Goal: Information Seeking & Learning: Learn about a topic

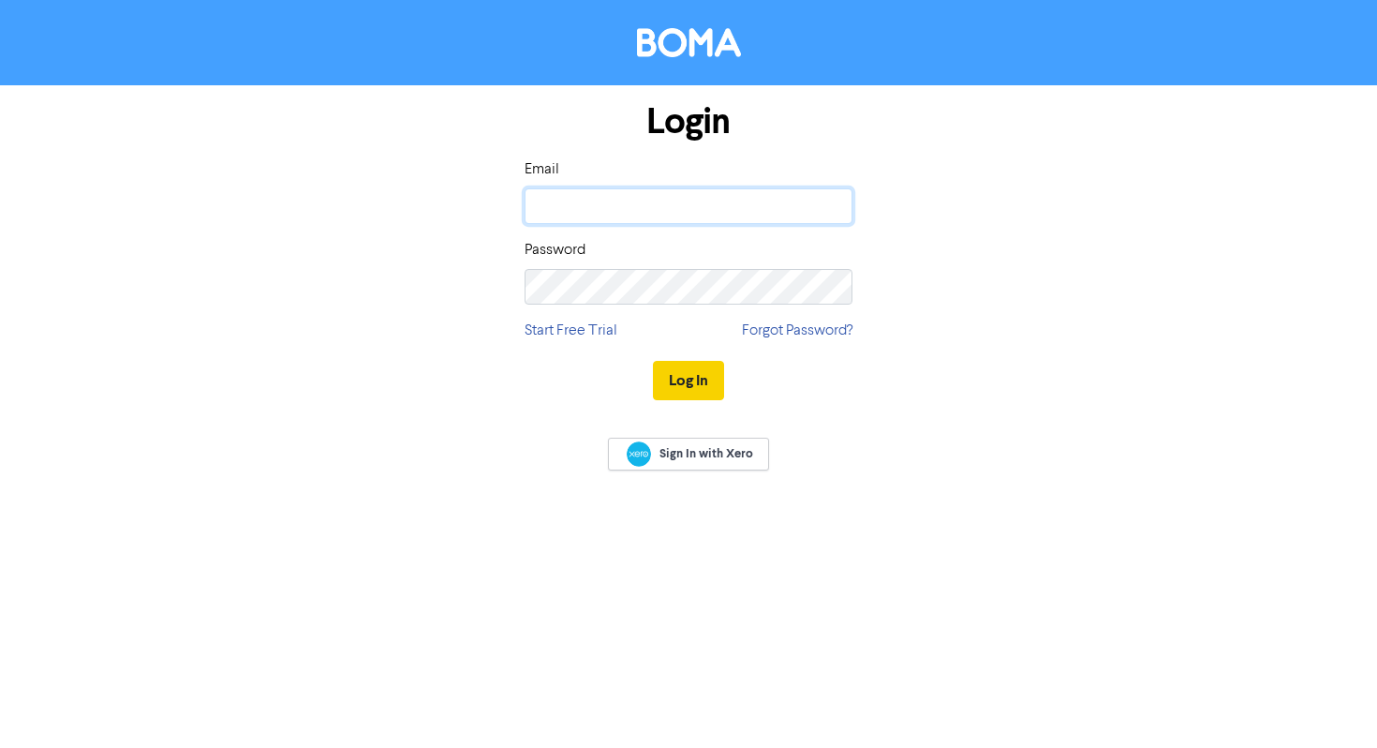
type input "[EMAIL_ADDRESS][DOMAIN_NAME]"
click at [693, 387] on button "Log In" at bounding box center [688, 380] width 71 height 39
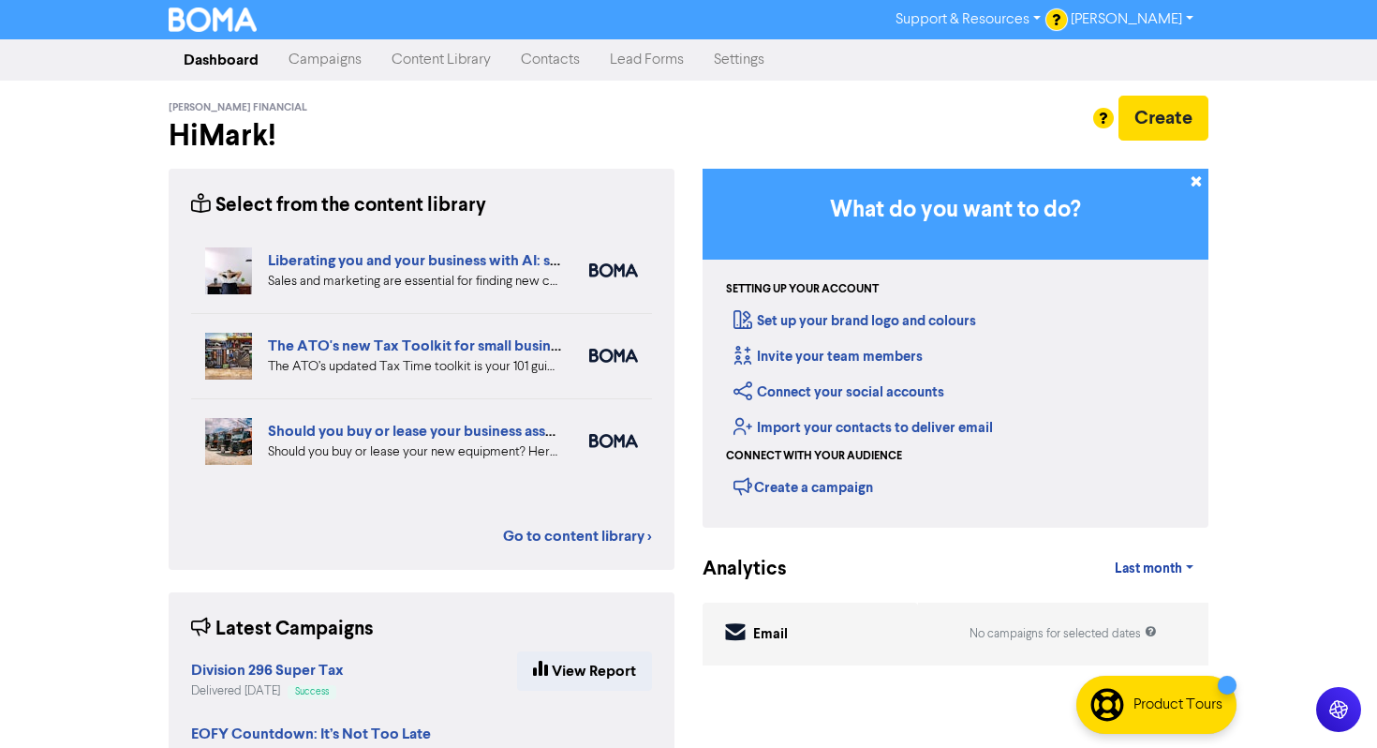
click at [436, 59] on link "Content Library" at bounding box center [441, 59] width 129 height 37
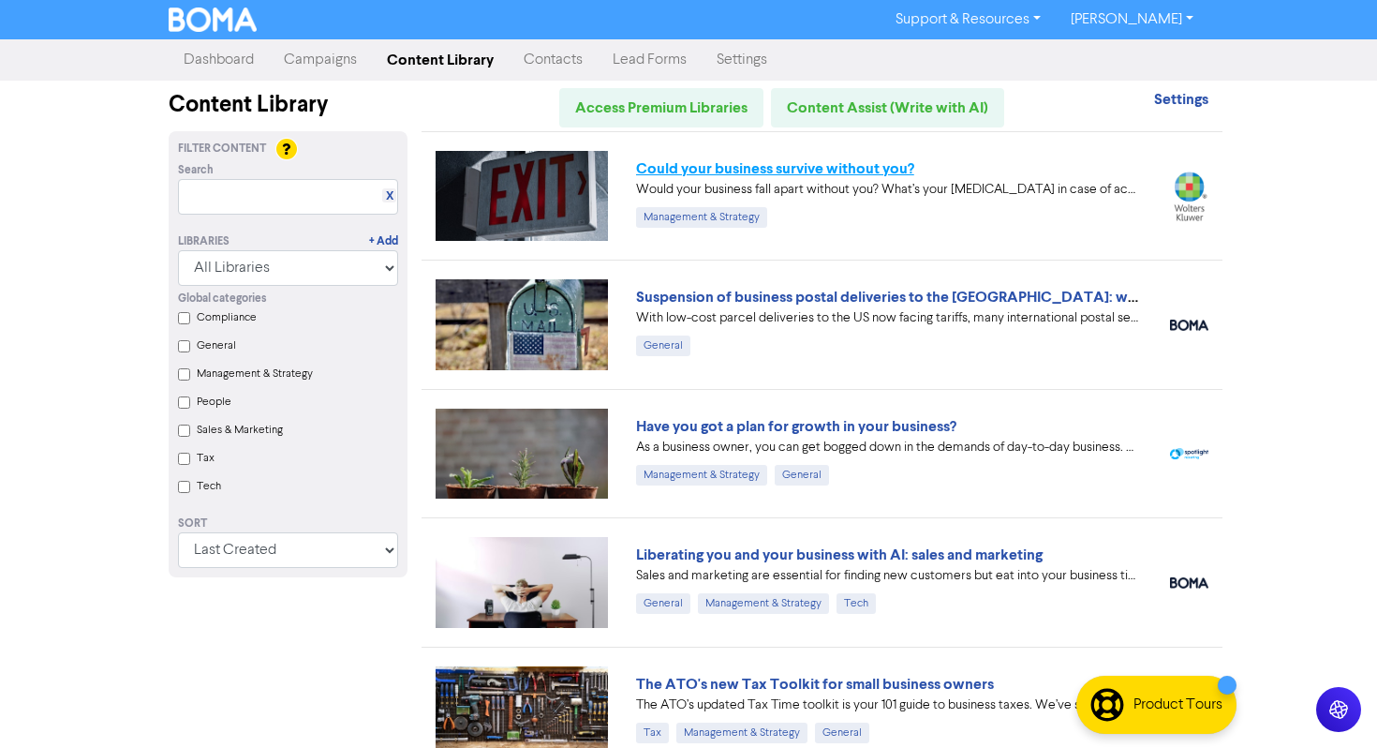
click at [685, 172] on link "Could your business survive without you?" at bounding box center [775, 168] width 278 height 19
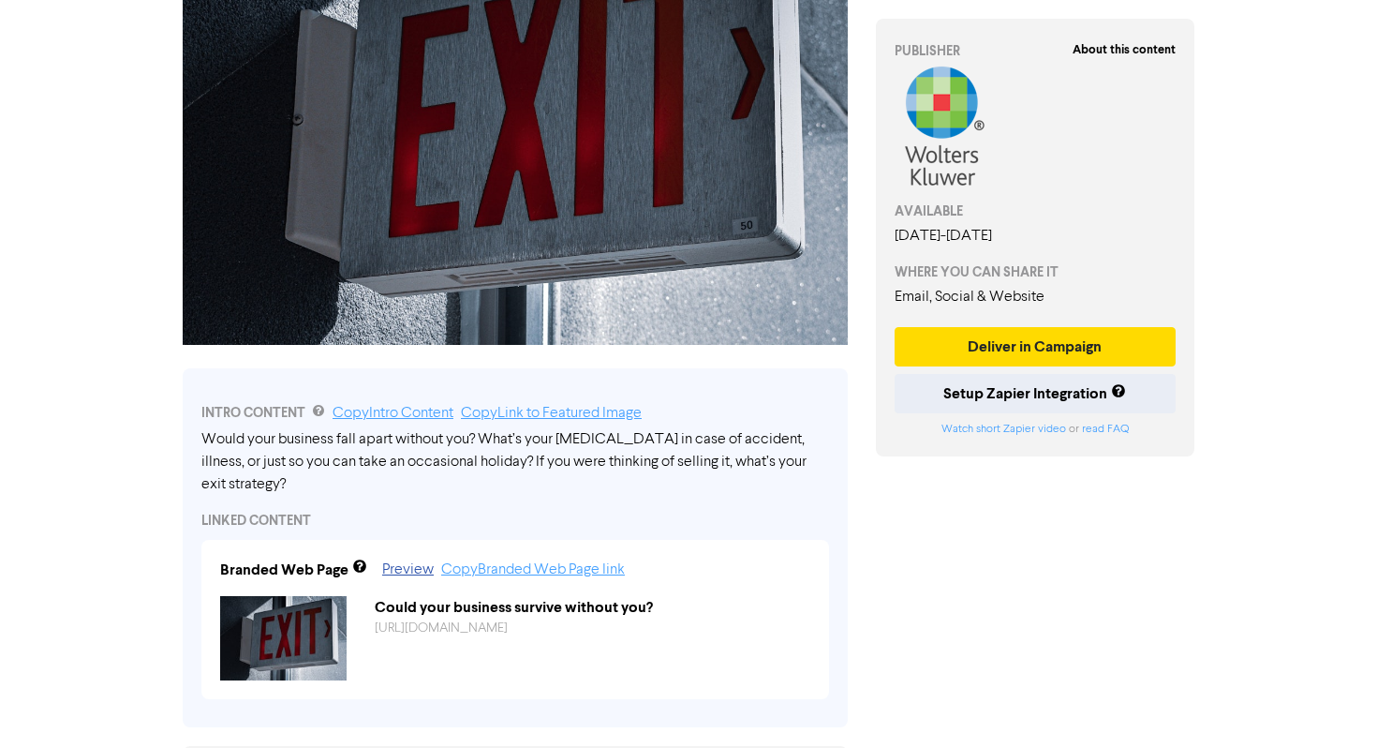
scroll to position [313, 0]
